Goal: Transaction & Acquisition: Purchase product/service

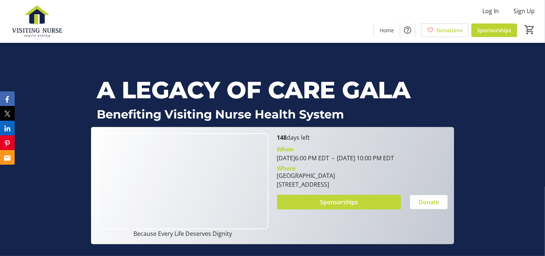
click at [364, 204] on span at bounding box center [339, 202] width 124 height 18
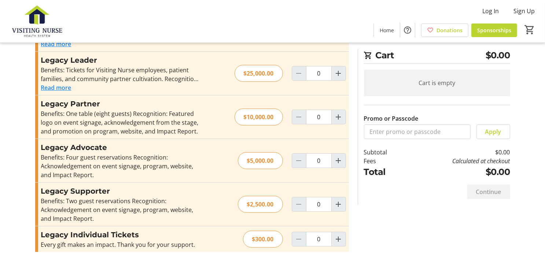
scroll to position [57, 0]
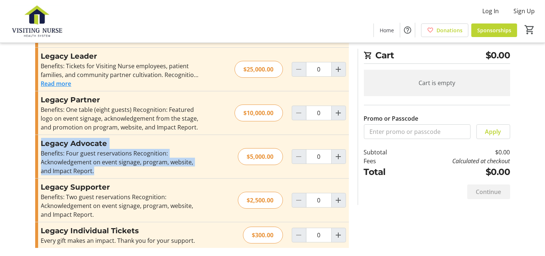
drag, startPoint x: 101, startPoint y: 170, endPoint x: 37, endPoint y: 146, distance: 68.0
click at [37, 146] on div "Legacy Advocate Benefits: Four guest reservations Recognition: Acknowledgement …" at bounding box center [192, 156] width 314 height 43
drag, startPoint x: 37, startPoint y: 146, endPoint x: 66, endPoint y: 153, distance: 30.0
copy div "Legacy Advocate Benefits: Four guest reservations Recognition: Acknowledgement …"
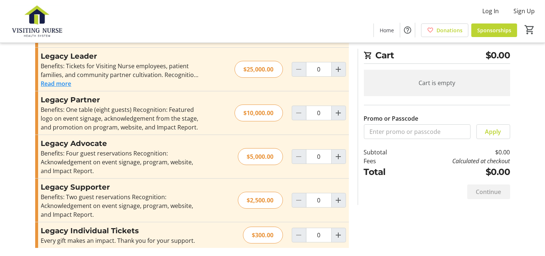
click at [255, 253] on div "Promo or Passcode Apply Legacy Visionary Benefits: Two VIP tables (sixteen gues…" at bounding box center [192, 130] width 314 height 253
